Goal: Task Accomplishment & Management: Use online tool/utility

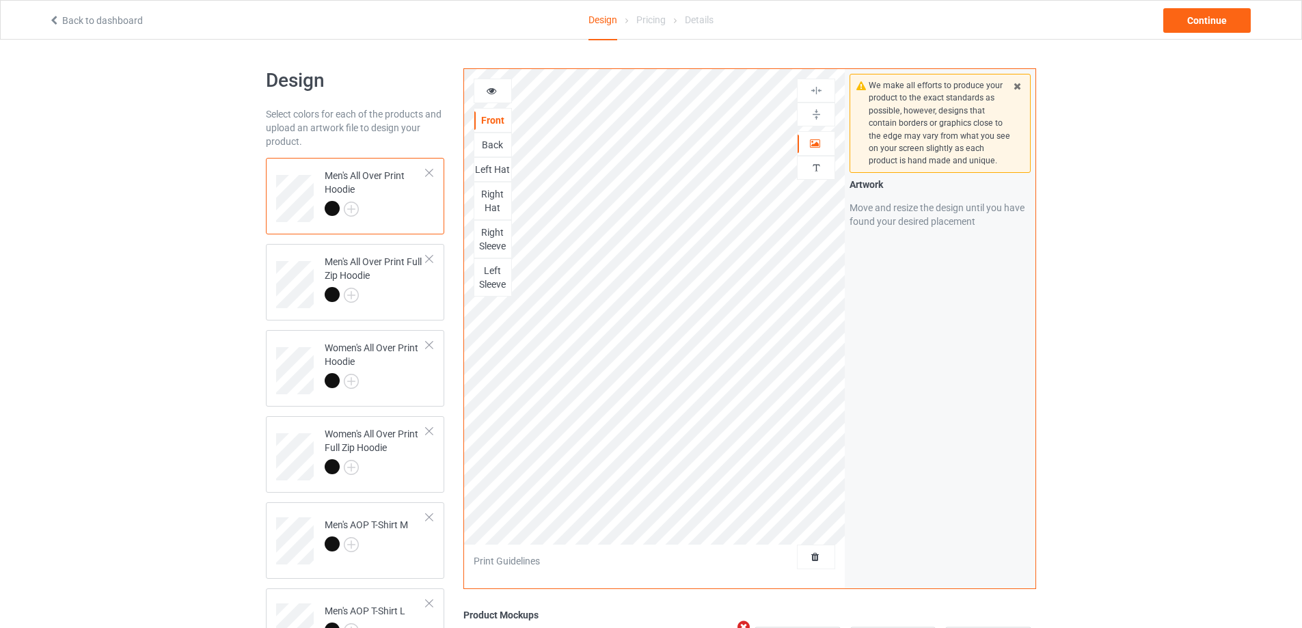
click at [498, 144] on div "Back" at bounding box center [492, 145] width 37 height 14
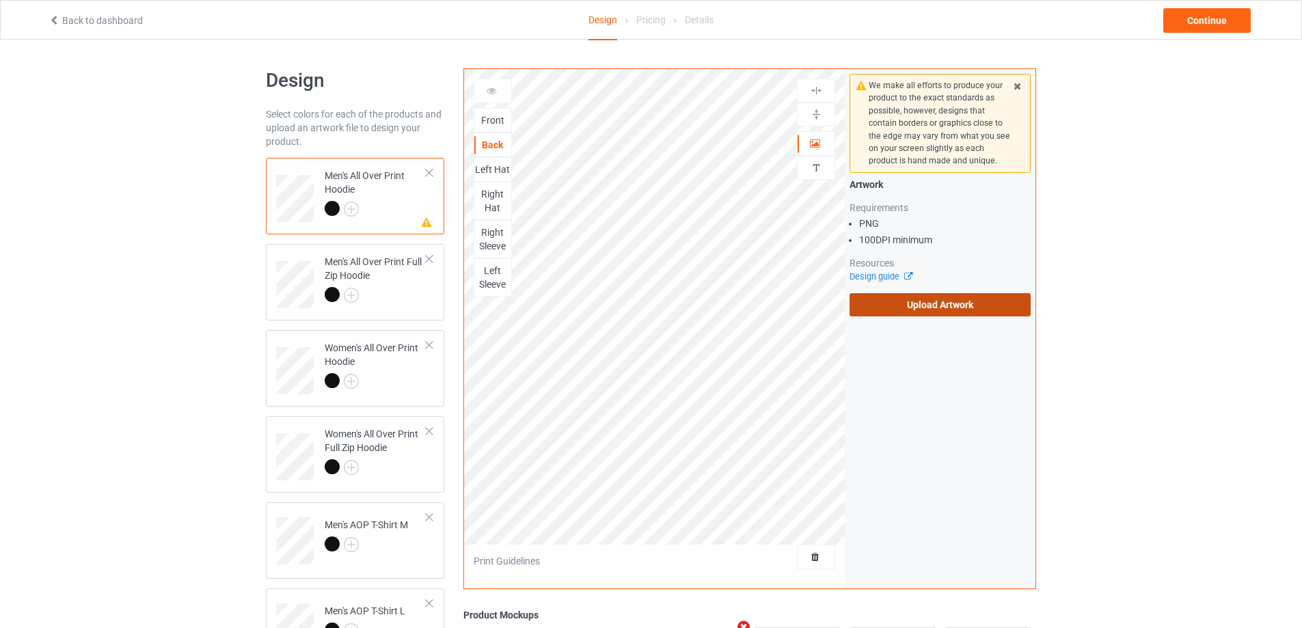
click at [944, 296] on label "Upload Artwork" at bounding box center [939, 304] width 181 height 23
click at [0, 0] on input "Upload Artwork" at bounding box center [0, 0] width 0 height 0
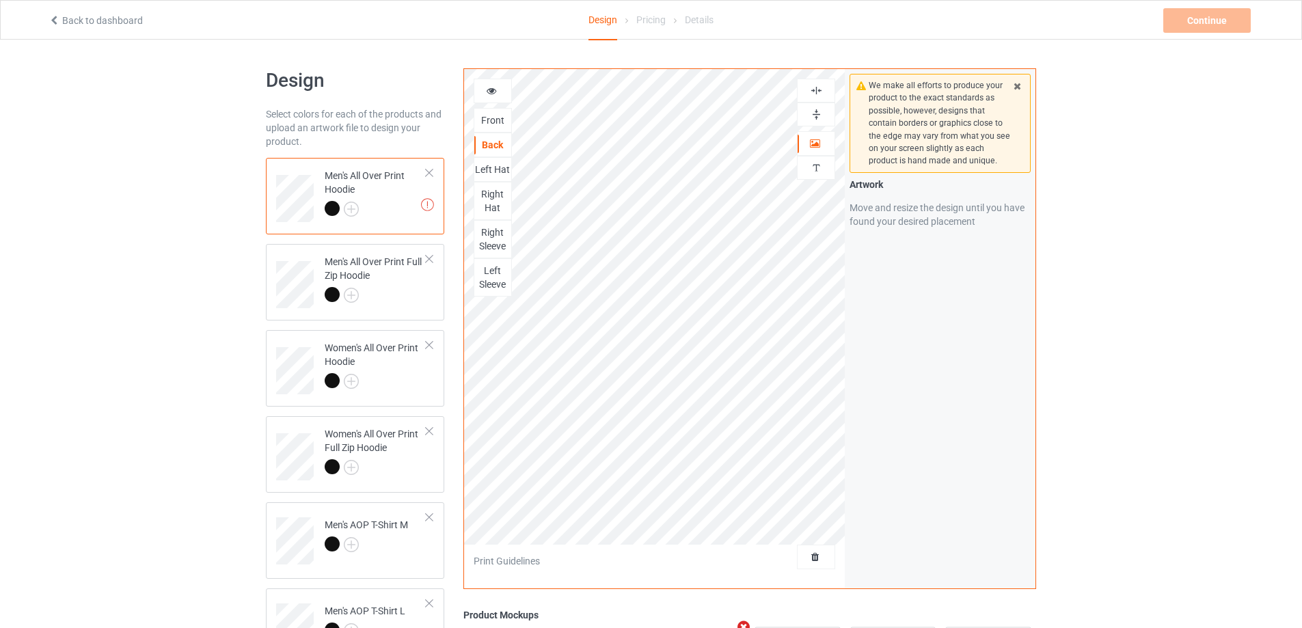
click at [814, 117] on img at bounding box center [816, 114] width 13 height 13
click at [817, 93] on img at bounding box center [816, 90] width 13 height 13
click at [492, 87] on icon at bounding box center [492, 89] width 12 height 10
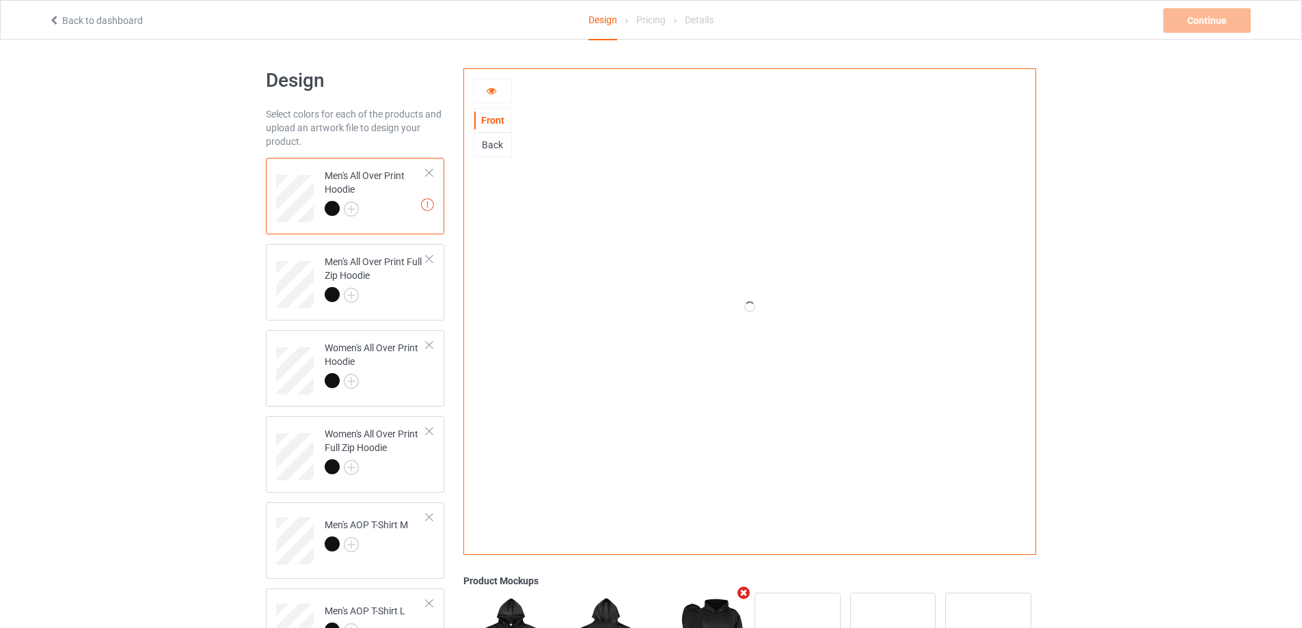
click at [501, 144] on div "Back" at bounding box center [492, 145] width 37 height 14
click at [493, 116] on div "Front" at bounding box center [492, 120] width 37 height 14
click at [491, 93] on icon at bounding box center [492, 89] width 12 height 10
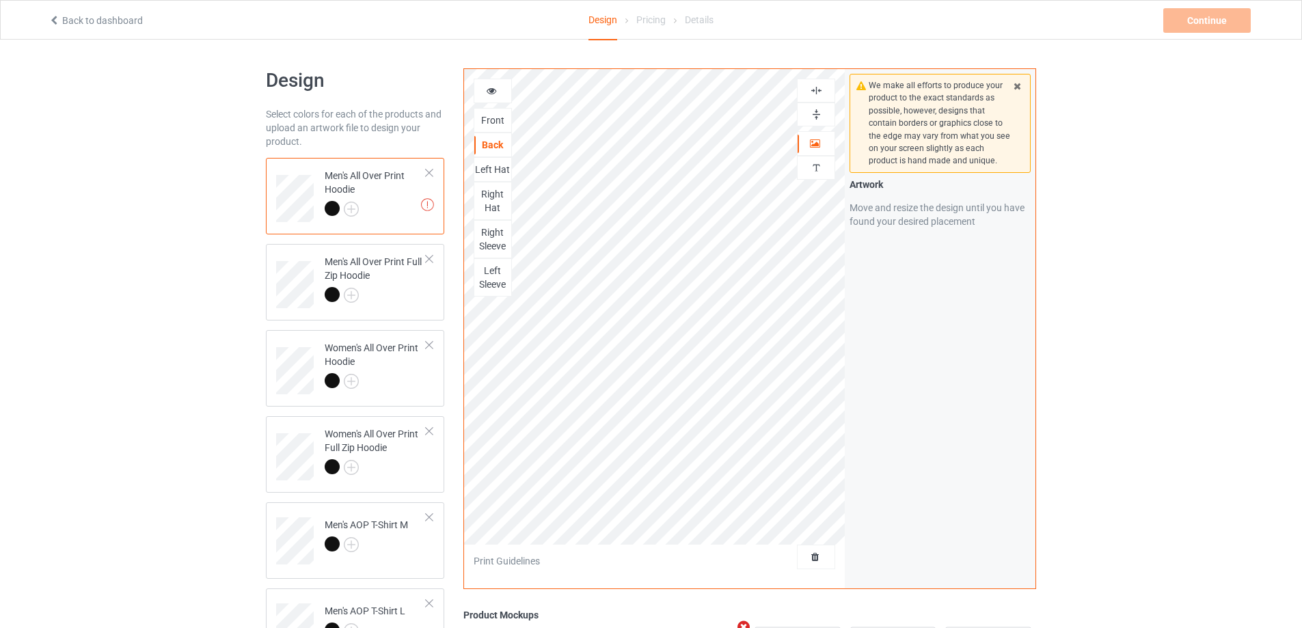
click at [497, 168] on div "Left Hat" at bounding box center [492, 170] width 37 height 14
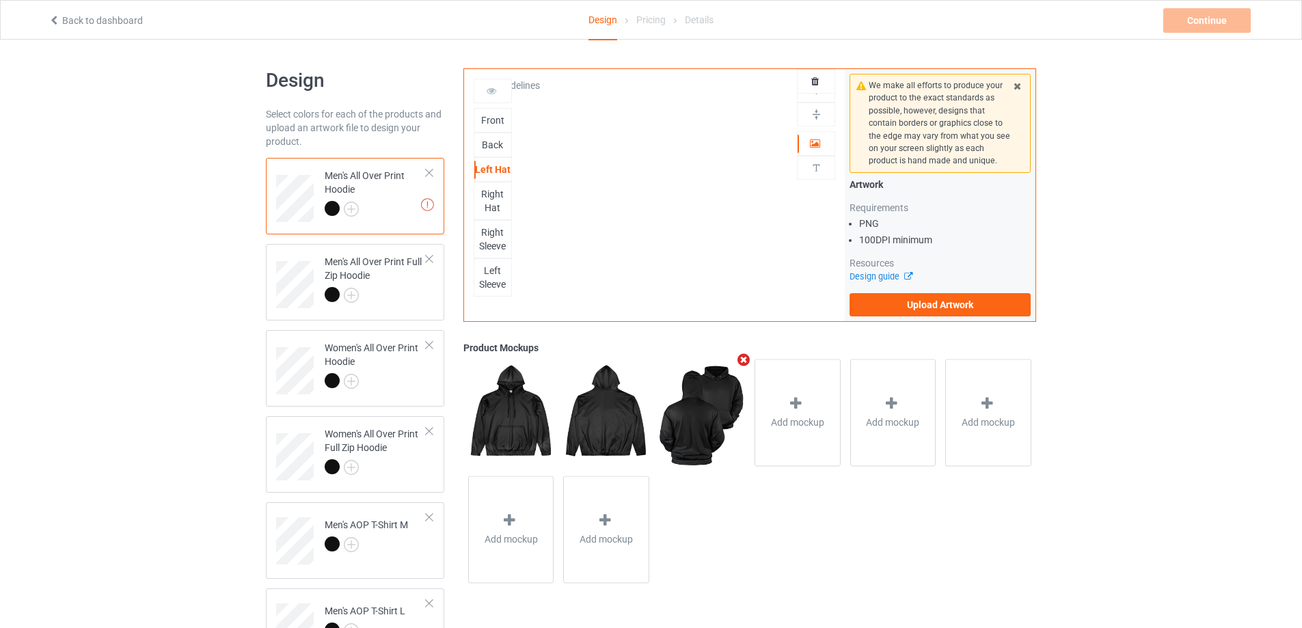
click at [620, 220] on div "Front Back Left Hat Right Hat Right Sleeve Left Sleeve Artwork This side does n…" at bounding box center [654, 195] width 381 height 252
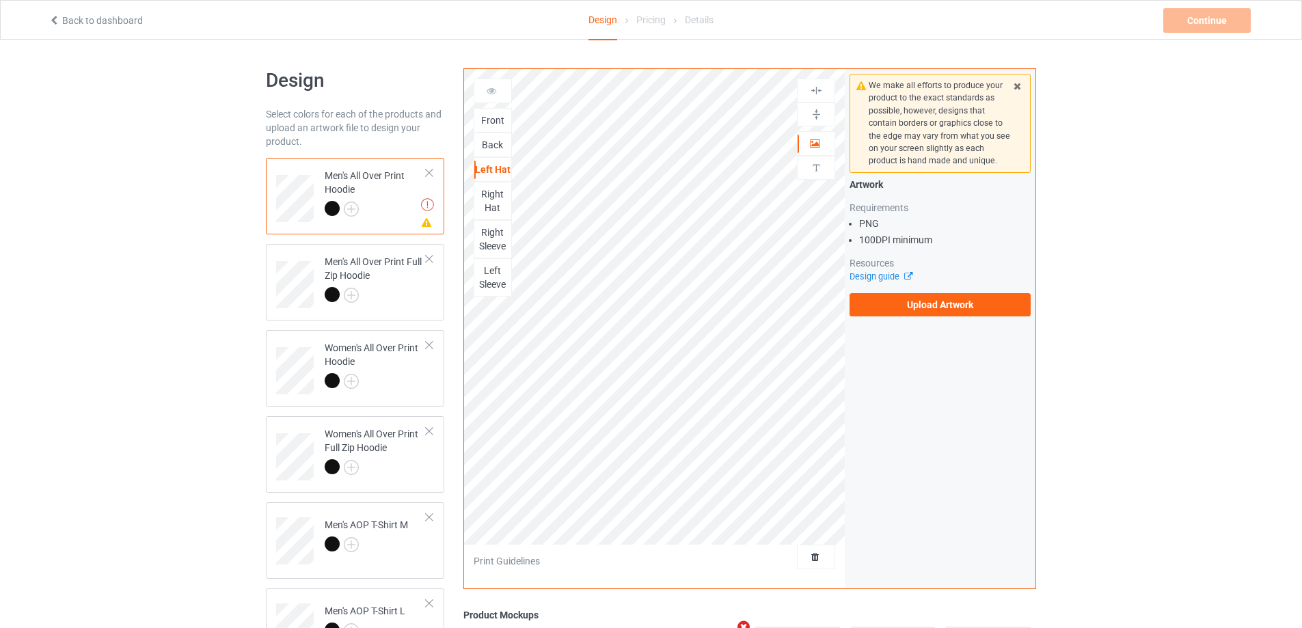
click at [502, 193] on div "Right Hat" at bounding box center [492, 200] width 37 height 27
click at [484, 247] on div "Right Sleeve" at bounding box center [492, 239] width 37 height 27
click at [483, 275] on div "Left Sleeve" at bounding box center [492, 277] width 37 height 27
click at [490, 169] on div "Left Hat" at bounding box center [492, 170] width 37 height 14
click at [939, 295] on label "Upload Artwork" at bounding box center [939, 304] width 181 height 23
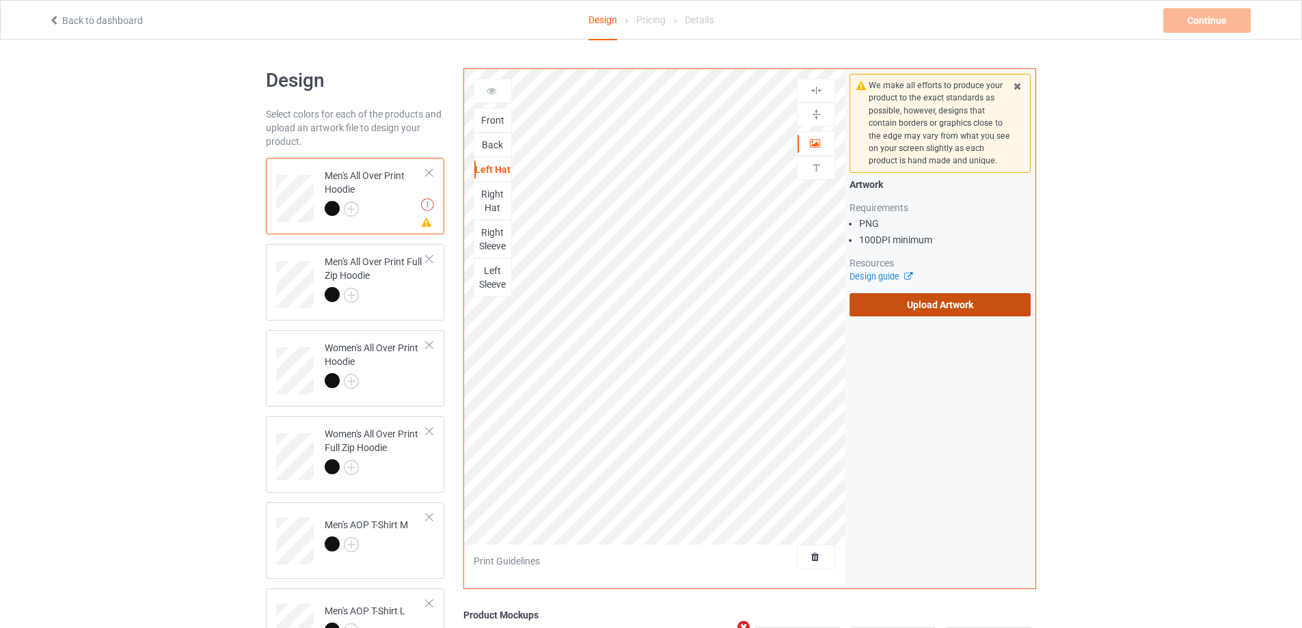
click at [0, 0] on input "Upload Artwork" at bounding box center [0, 0] width 0 height 0
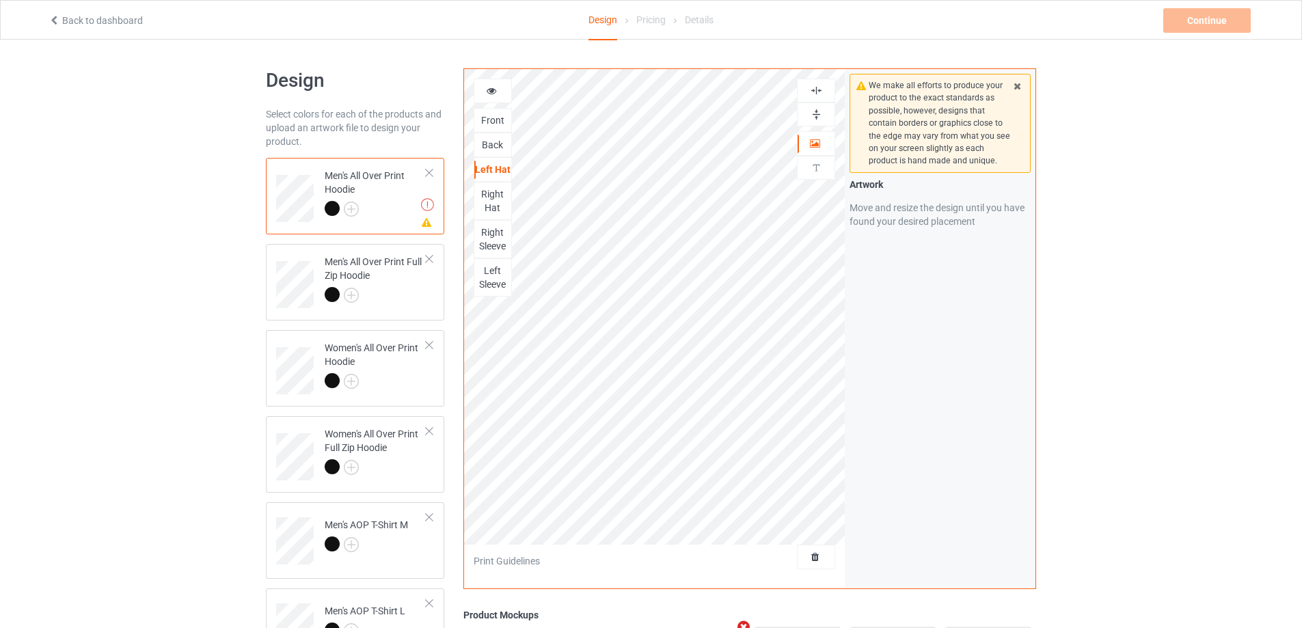
click at [815, 117] on img at bounding box center [816, 114] width 13 height 13
click at [815, 93] on img at bounding box center [816, 90] width 13 height 13
click at [497, 193] on div "Right Hat" at bounding box center [492, 200] width 37 height 27
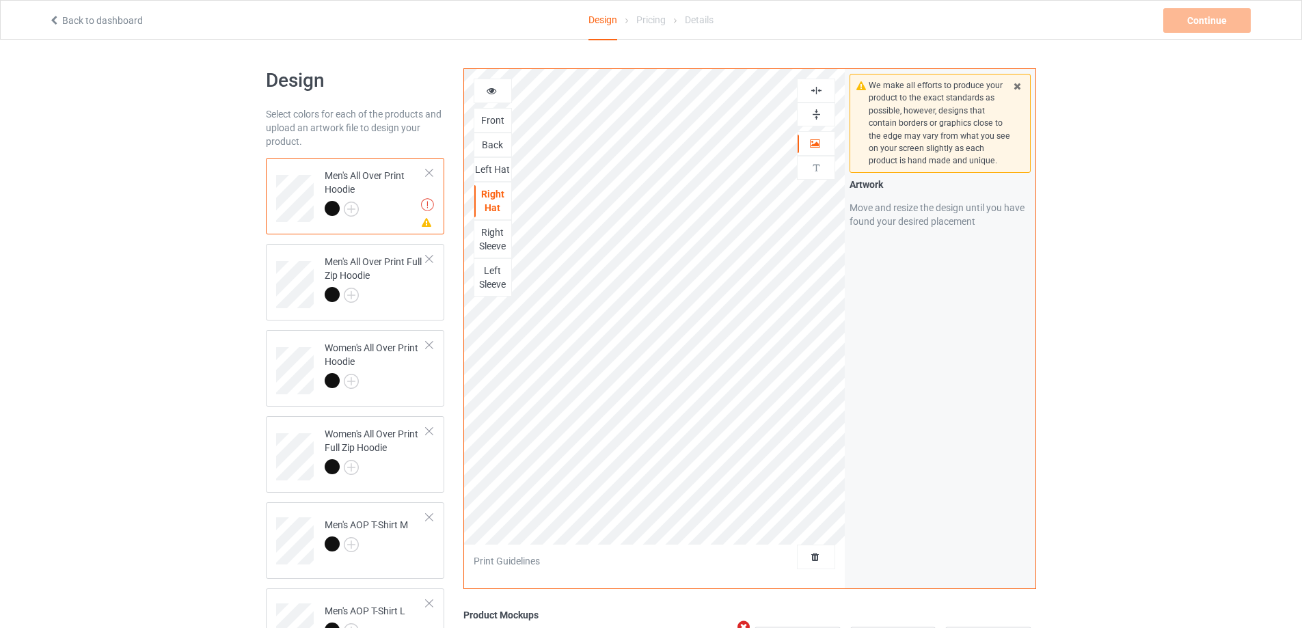
click at [815, 116] on img at bounding box center [816, 114] width 13 height 13
click at [813, 86] on img at bounding box center [816, 90] width 13 height 13
click at [502, 229] on div "Right Sleeve" at bounding box center [492, 239] width 37 height 27
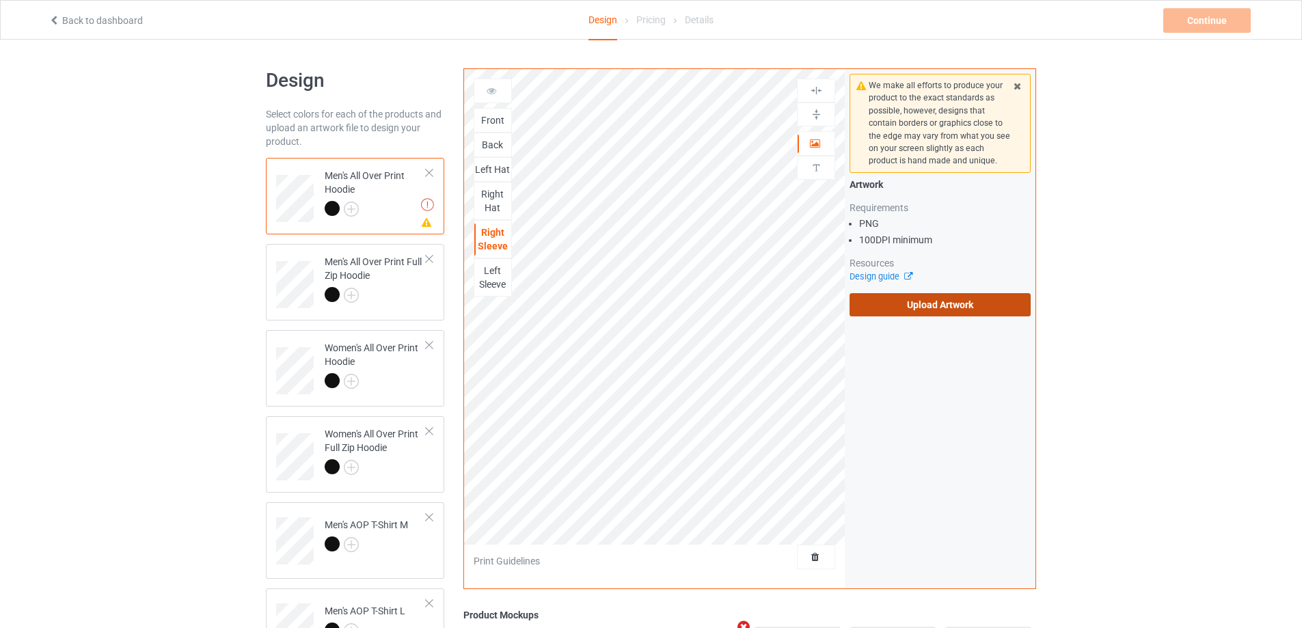
click at [910, 312] on label "Upload Artwork" at bounding box center [939, 304] width 181 height 23
click at [0, 0] on input "Upload Artwork" at bounding box center [0, 0] width 0 height 0
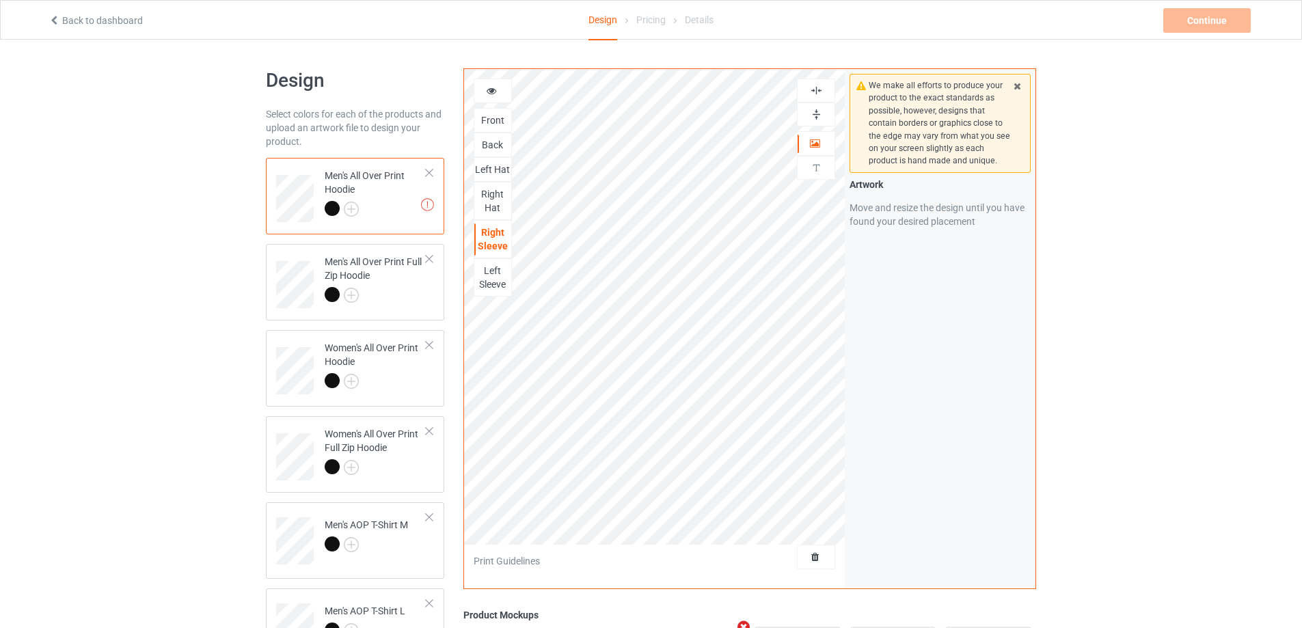
click at [813, 113] on img at bounding box center [816, 114] width 13 height 13
click at [813, 90] on img at bounding box center [816, 90] width 13 height 13
click at [495, 280] on div "Left Sleeve" at bounding box center [492, 277] width 37 height 27
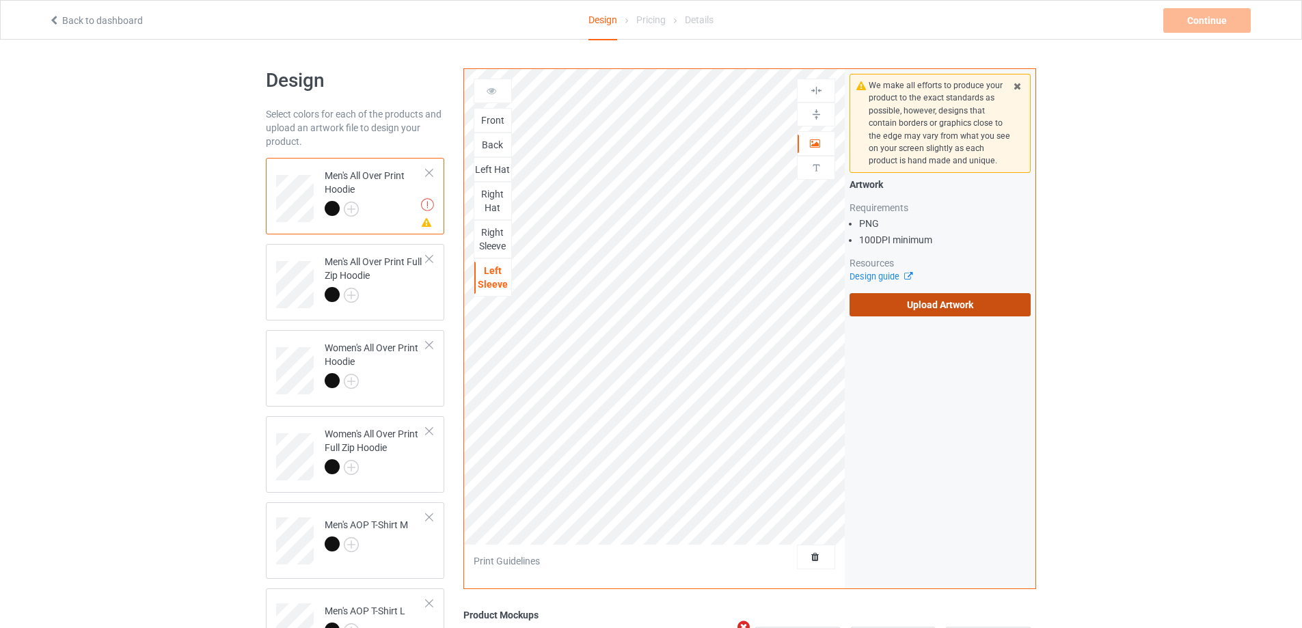
drag, startPoint x: 931, startPoint y: 317, endPoint x: 925, endPoint y: 312, distance: 7.7
click at [930, 316] on div "We make all efforts to produce your product to the exact standards as possible,…" at bounding box center [940, 195] width 191 height 252
click at [923, 308] on label "Upload Artwork" at bounding box center [939, 304] width 181 height 23
click at [0, 0] on input "Upload Artwork" at bounding box center [0, 0] width 0 height 0
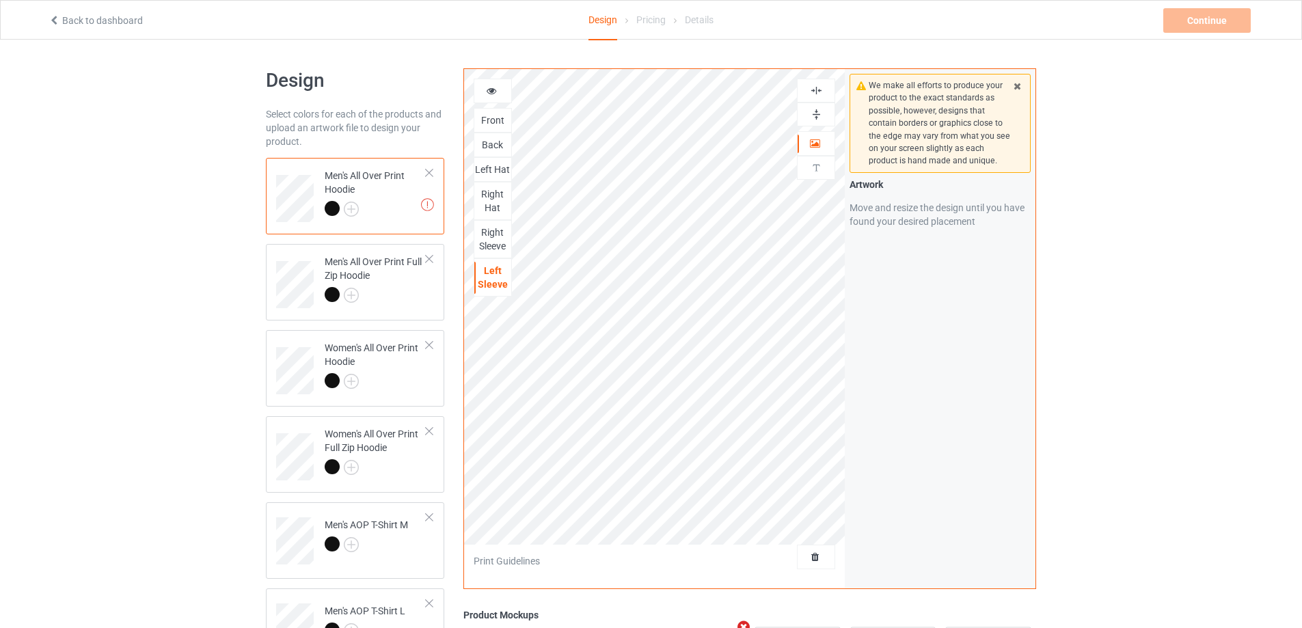
click at [825, 109] on div at bounding box center [815, 114] width 37 height 13
click at [817, 91] on img at bounding box center [816, 90] width 13 height 13
click at [491, 89] on icon at bounding box center [492, 89] width 12 height 10
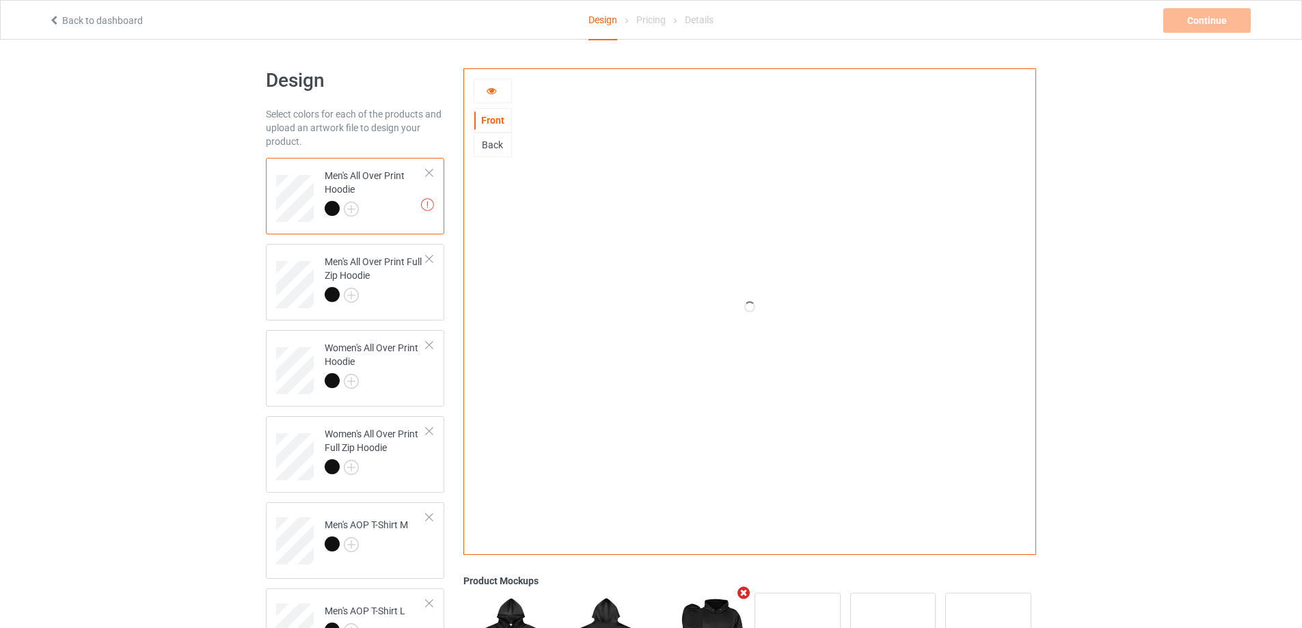
click at [493, 146] on div "Back" at bounding box center [492, 145] width 37 height 14
click at [492, 115] on div "Front" at bounding box center [492, 120] width 37 height 14
click at [493, 89] on icon at bounding box center [492, 89] width 12 height 10
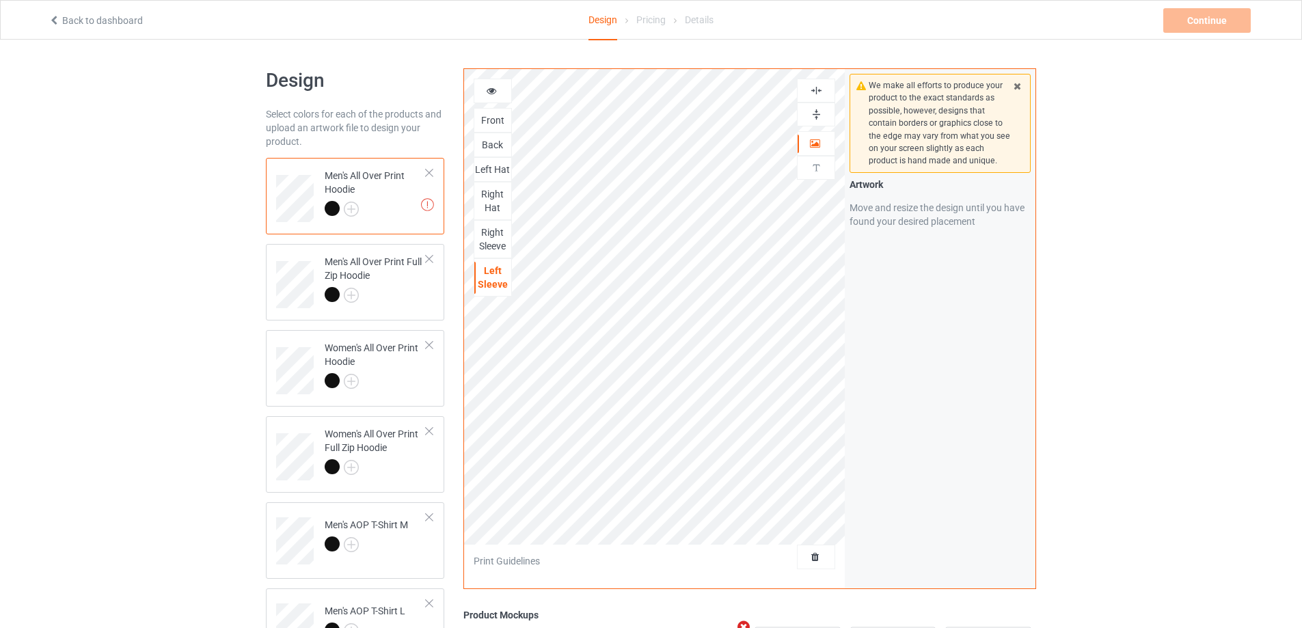
click at [486, 139] on div "Back" at bounding box center [493, 145] width 38 height 25
click at [484, 110] on div "Front" at bounding box center [493, 120] width 38 height 25
click at [484, 123] on div "Front" at bounding box center [492, 120] width 37 height 14
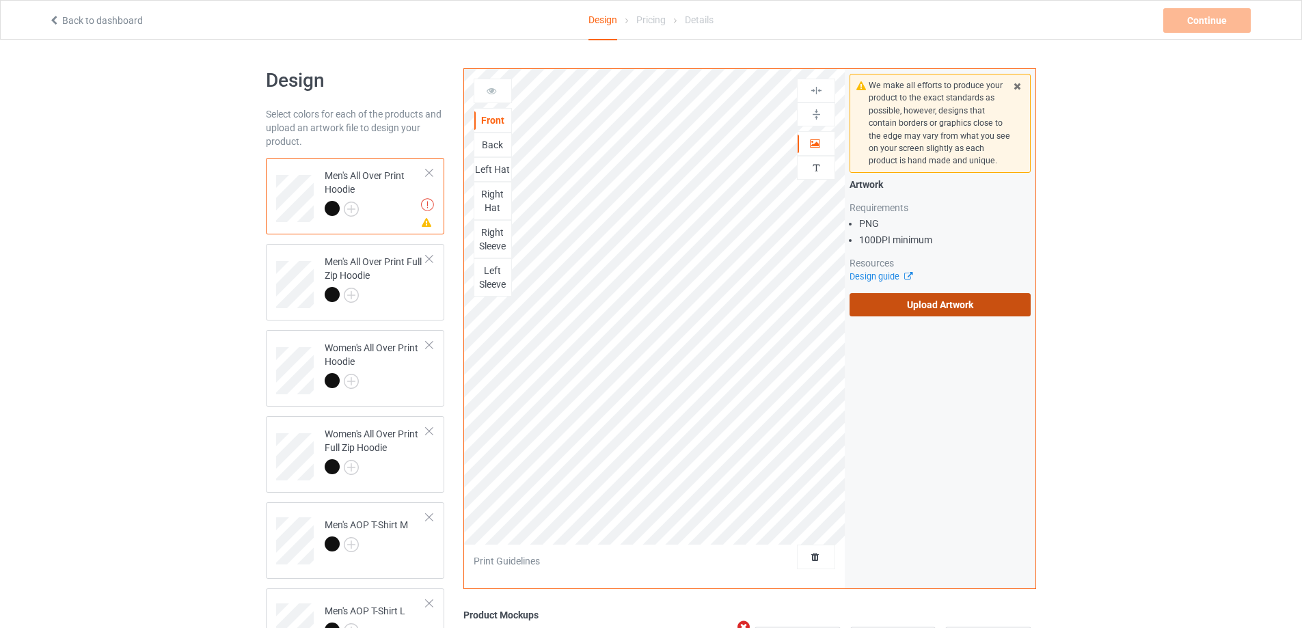
click at [939, 304] on label "Upload Artwork" at bounding box center [939, 304] width 181 height 23
click at [0, 0] on input "Upload Artwork" at bounding box center [0, 0] width 0 height 0
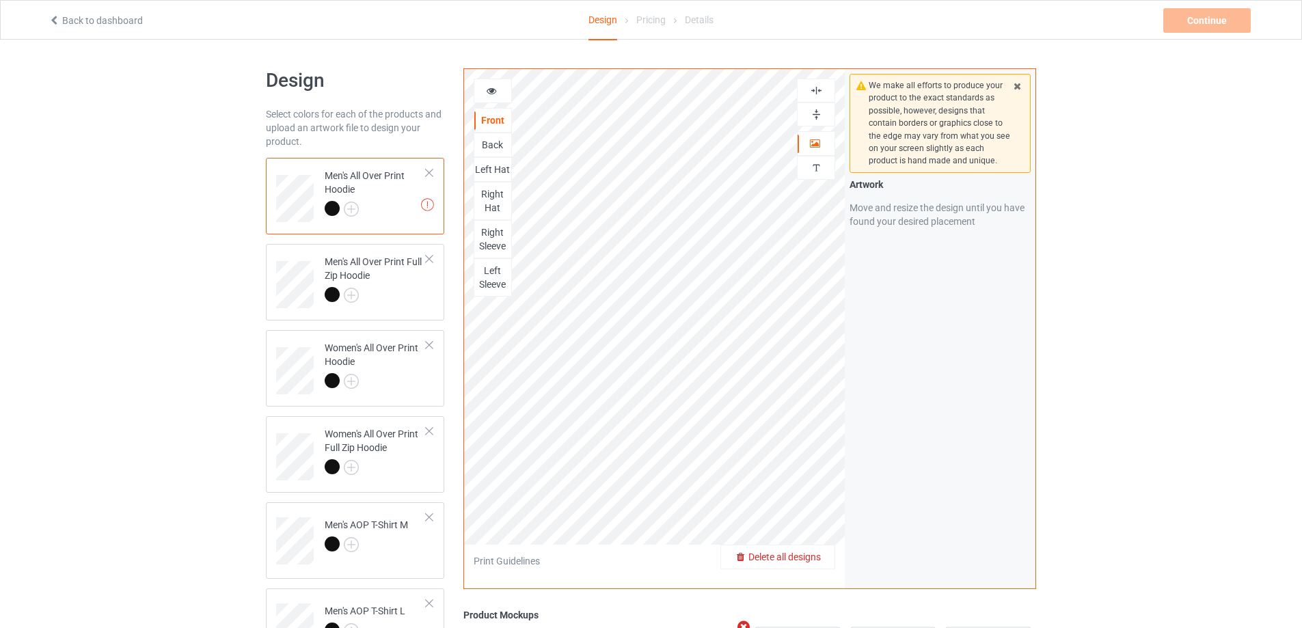
click at [813, 109] on img at bounding box center [816, 114] width 13 height 13
click at [814, 86] on img at bounding box center [816, 90] width 13 height 13
click at [818, 110] on img at bounding box center [816, 114] width 13 height 13
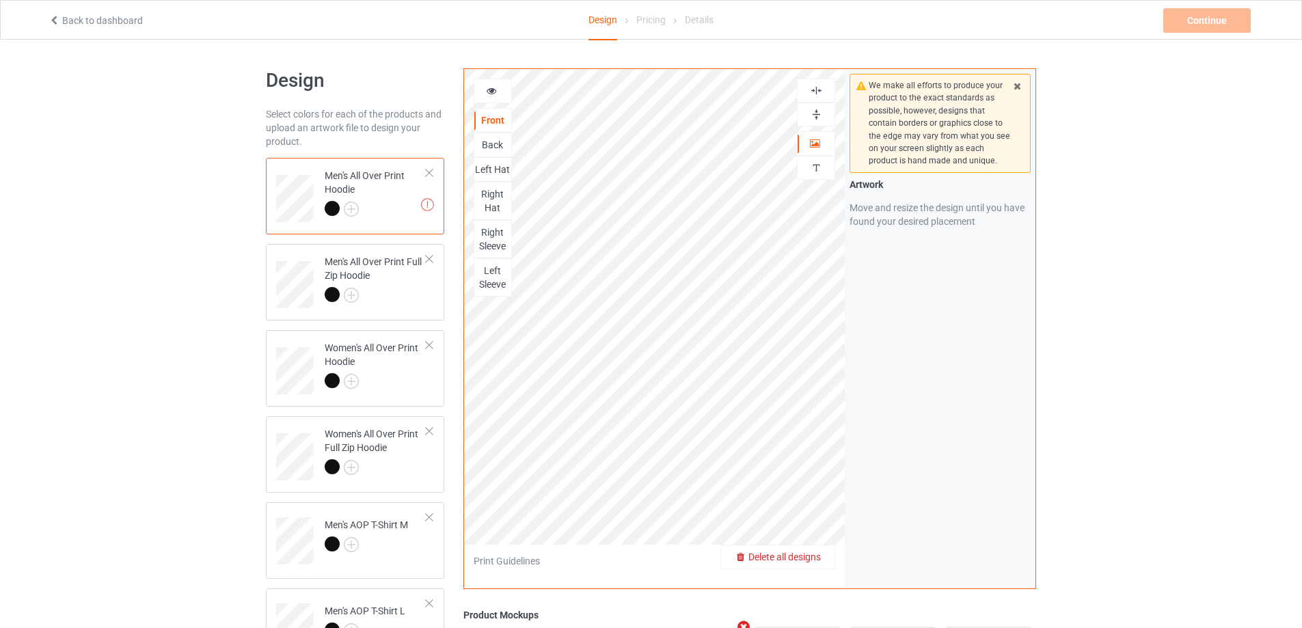
click at [818, 92] on img at bounding box center [816, 90] width 13 height 13
click at [818, 91] on img at bounding box center [816, 90] width 13 height 13
click at [817, 89] on img at bounding box center [816, 90] width 13 height 13
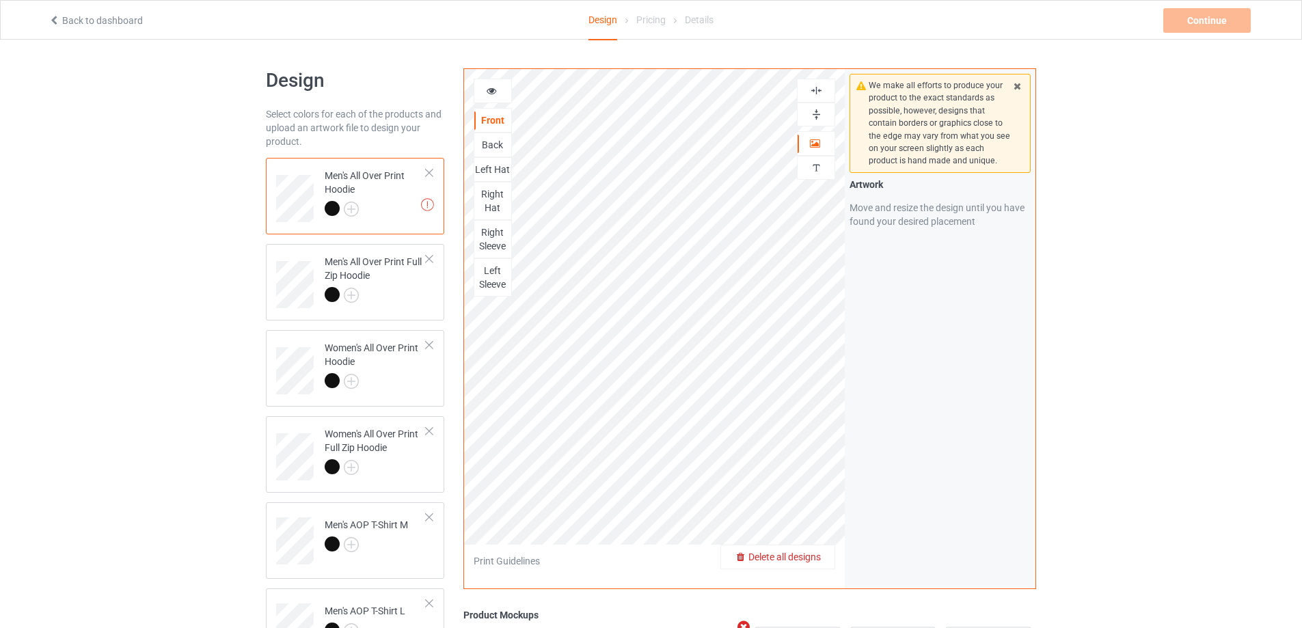
click at [817, 89] on img at bounding box center [816, 90] width 13 height 13
click at [491, 91] on icon at bounding box center [492, 89] width 12 height 10
